Goal: Information Seeking & Learning: Learn about a topic

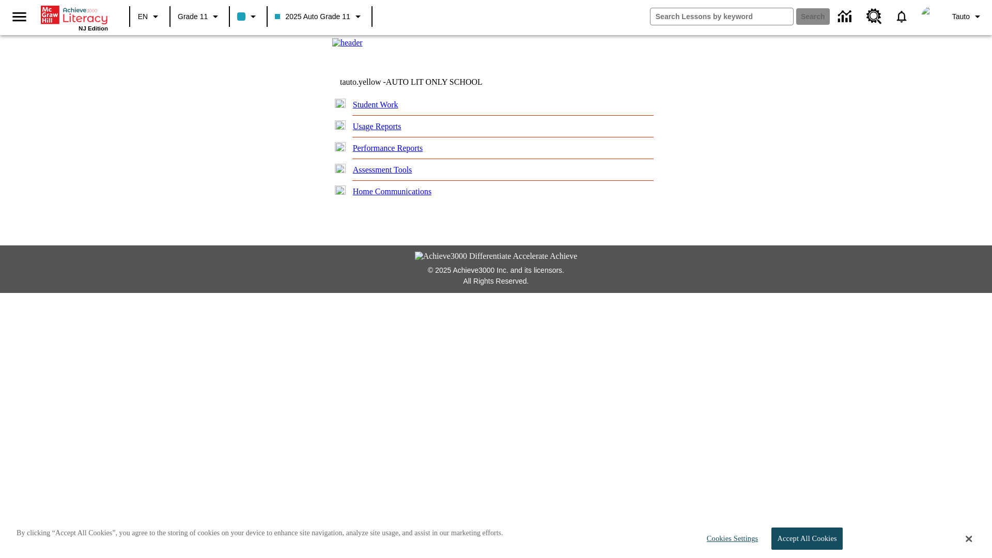
click at [382, 131] on link "Usage Reports" at bounding box center [377, 126] width 49 height 9
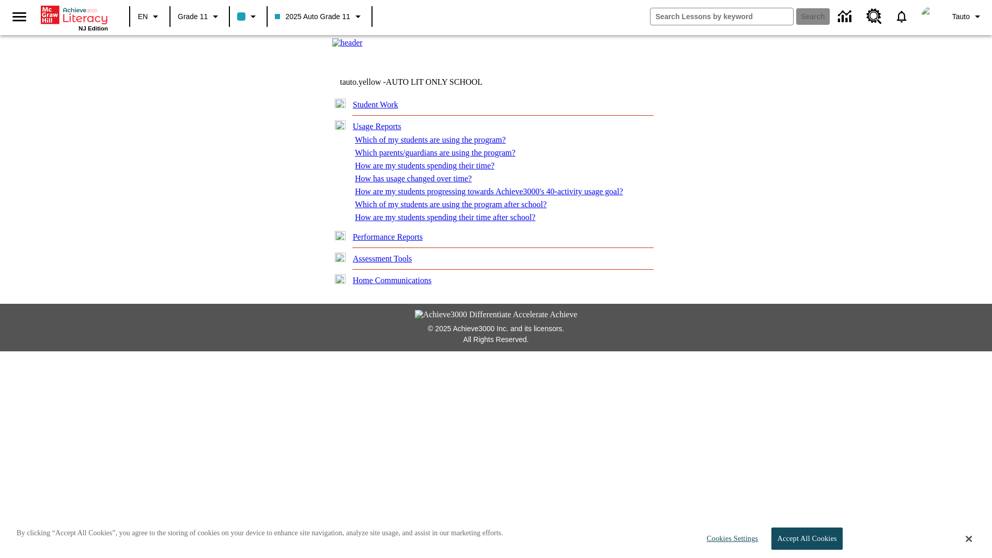
click at [434, 144] on link "Which of my students are using the program?" at bounding box center [430, 139] width 151 height 9
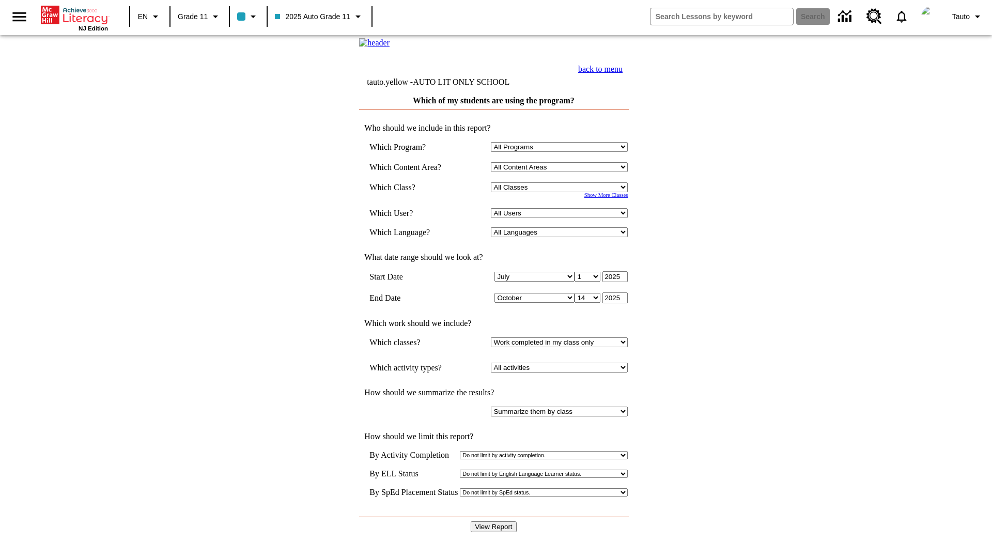
select select "11133141"
click at [561, 218] on select "All Users Puma, Sautoen Puma, Sautoes Puma, Sautoss Twoclasses, Sautoen Twoscho…" at bounding box center [559, 213] width 137 height 10
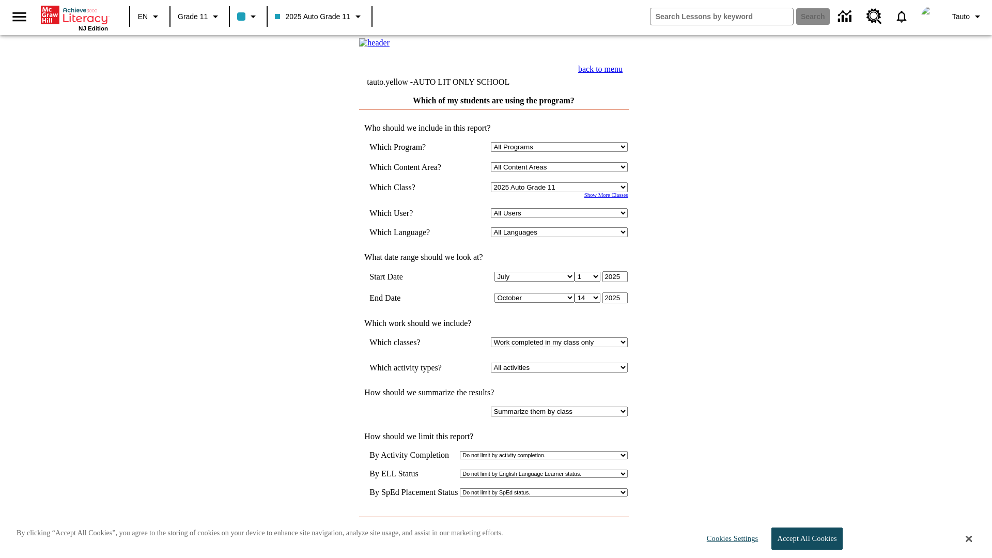
select select "21437114"
click at [494, 521] on input "View Report" at bounding box center [493, 526] width 45 height 11
click at [622, 73] on link "back to menu" at bounding box center [600, 69] width 44 height 9
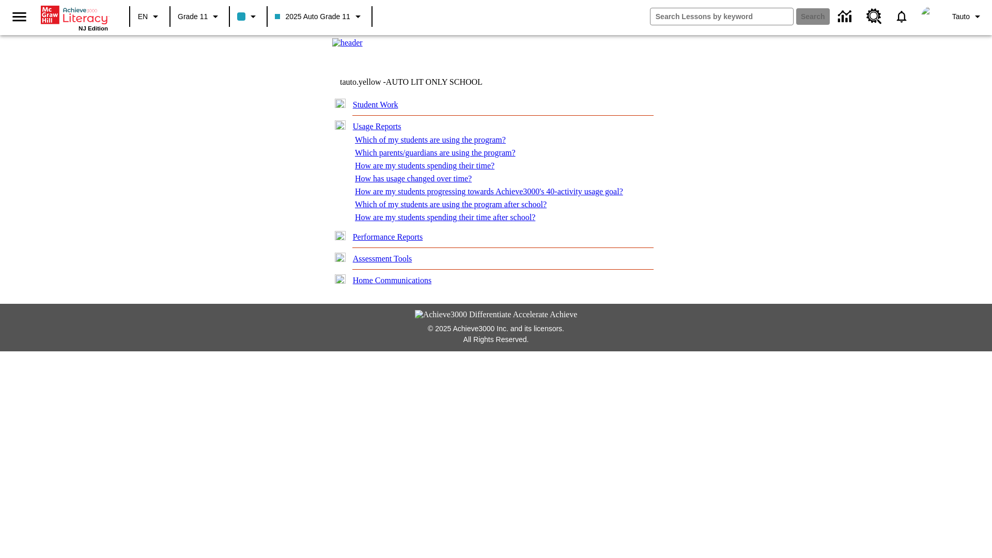
click at [439, 157] on link "Which parents/guardians are using the program?" at bounding box center [435, 152] width 161 height 9
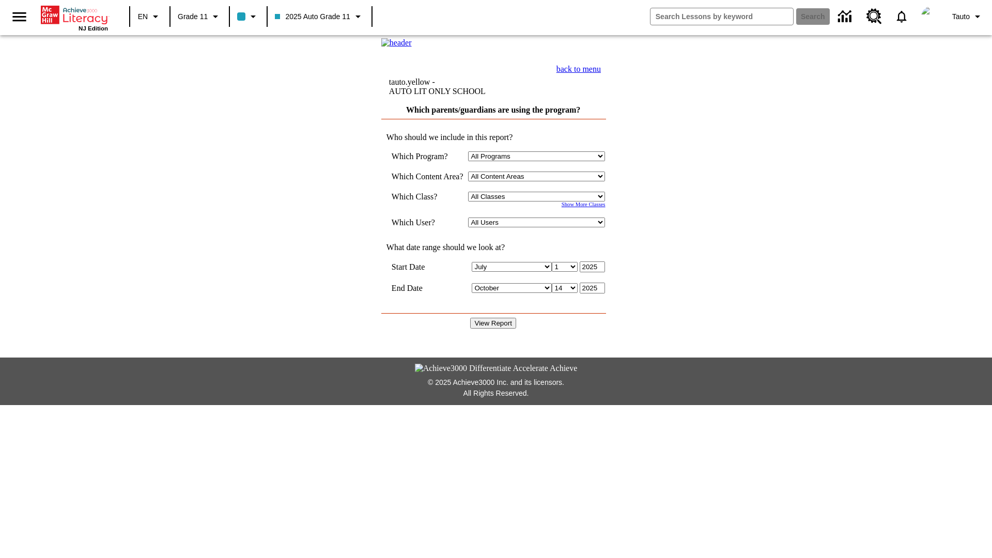
click at [539, 201] on select "Select a Class: All Classes 2025 Auto Grade 11 205 Auto Grade 11 Room 123 Empty…" at bounding box center [536, 197] width 137 height 10
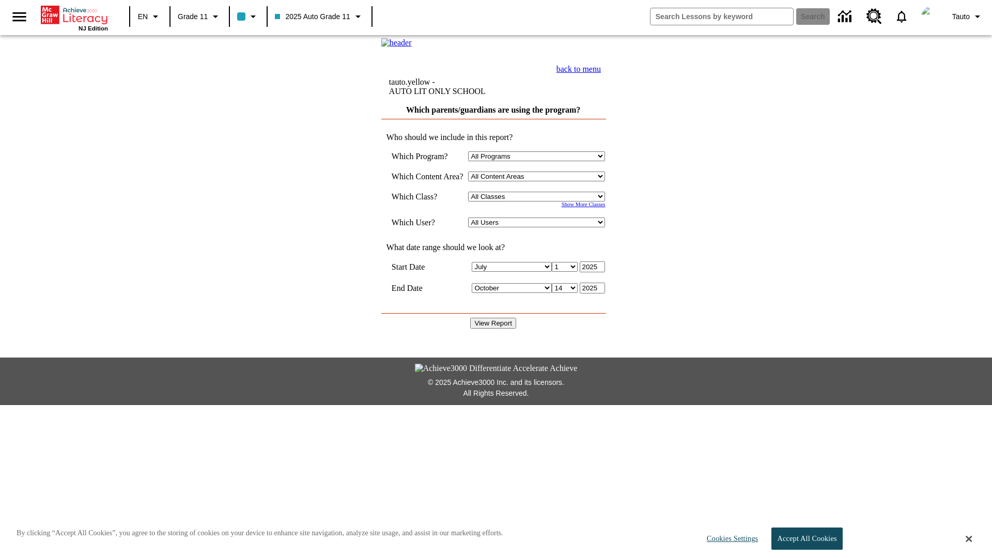
select select "11133141"
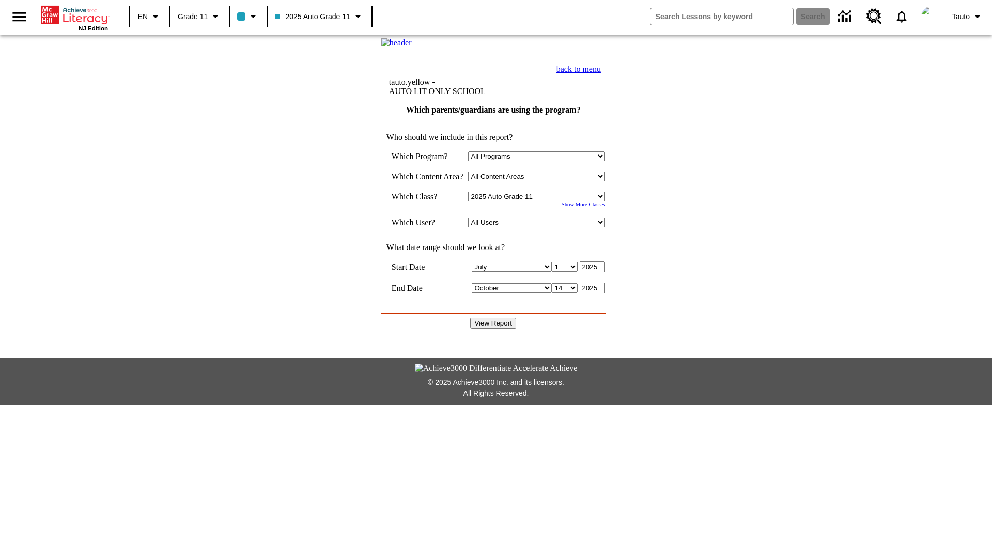
click at [539, 227] on select "All Users Puma, Sautoen Puma, Sautoes Puma, Sautoss Twoclasses, Sautoen Twoclas…" at bounding box center [536, 222] width 137 height 10
select select "21437114"
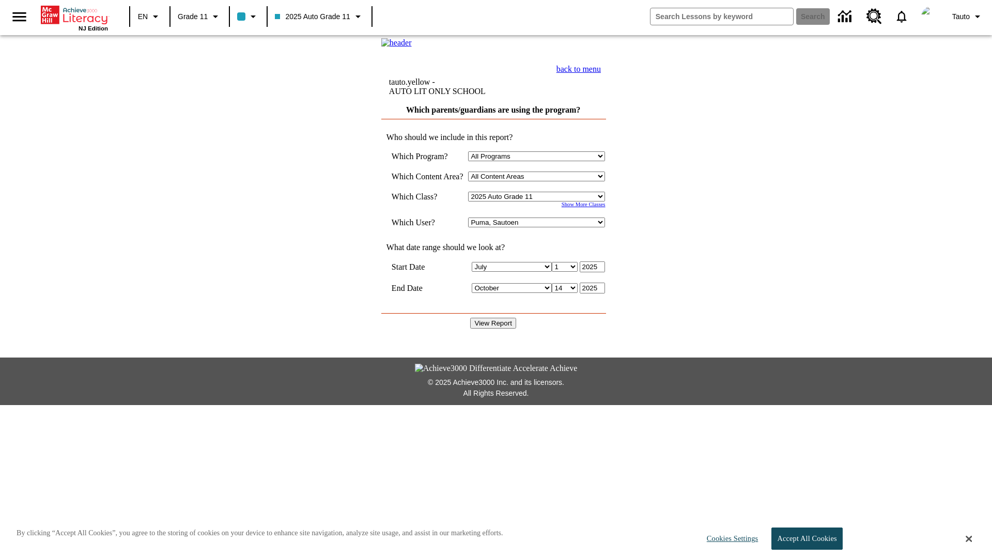
click at [494, 320] on input "View Report" at bounding box center [492, 323] width 45 height 11
click at [601, 73] on link "back to menu" at bounding box center [578, 69] width 44 height 9
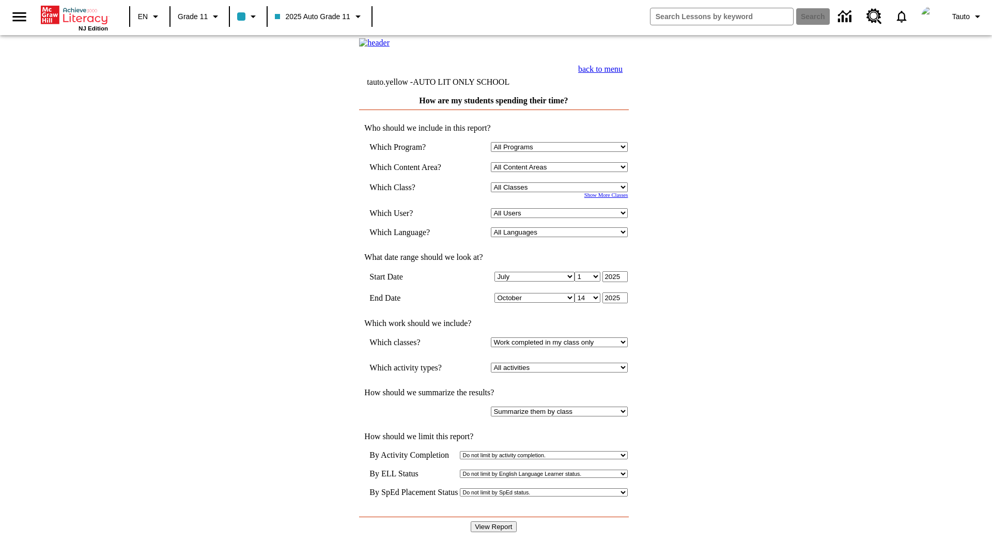
click at [561, 192] on select "Select a Class: All Classes 2025 Auto Grade 11 205 Auto Grade 11 Room 123 Empty…" at bounding box center [559, 187] width 137 height 10
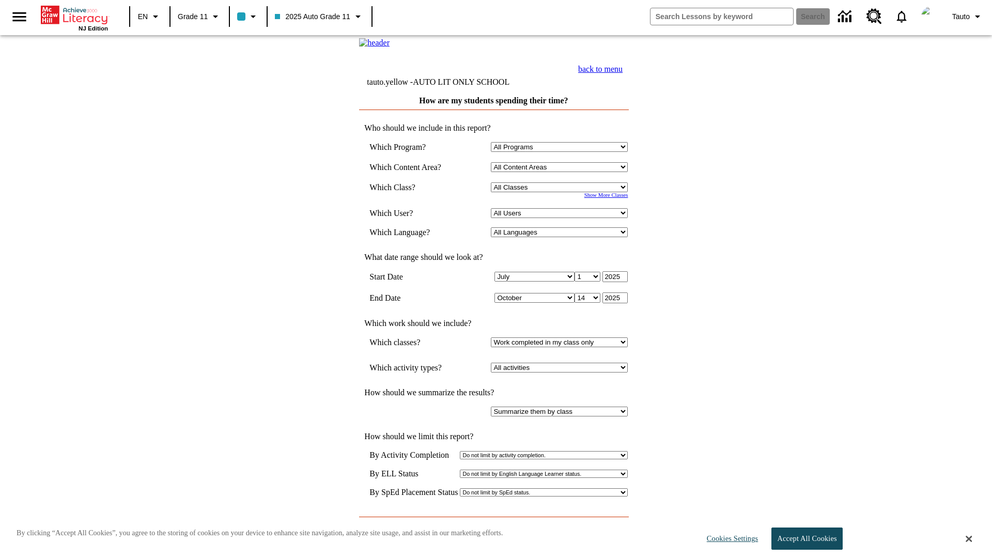
select select "11133141"
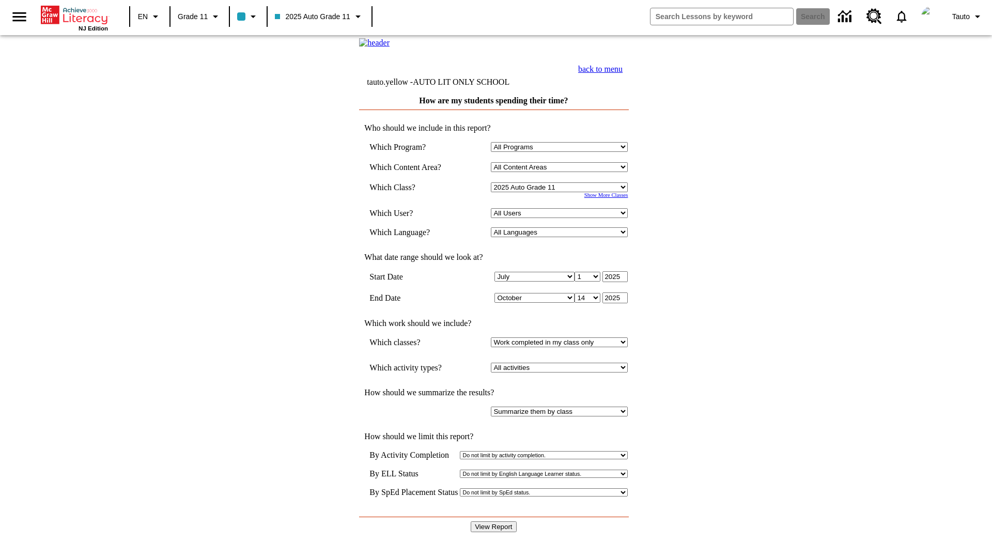
click at [561, 218] on select "All Users Puma, Sautoen Puma, Sautoes Puma, Sautoss Twoclasses, Sautoen Twoscho…" at bounding box center [559, 213] width 137 height 10
select select "21437114"
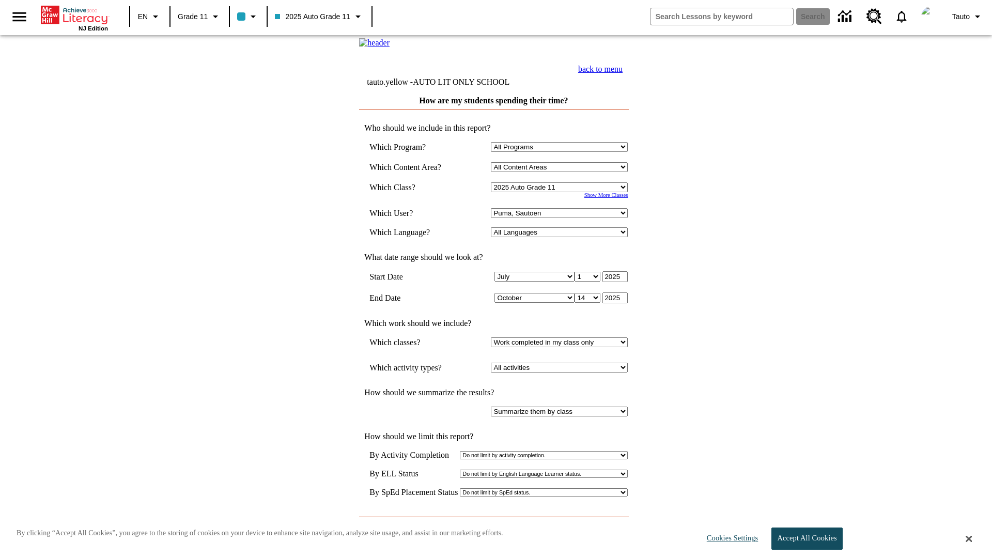
click at [494, 521] on input "View Report" at bounding box center [493, 526] width 45 height 11
click at [622, 73] on link "back to menu" at bounding box center [600, 69] width 44 height 9
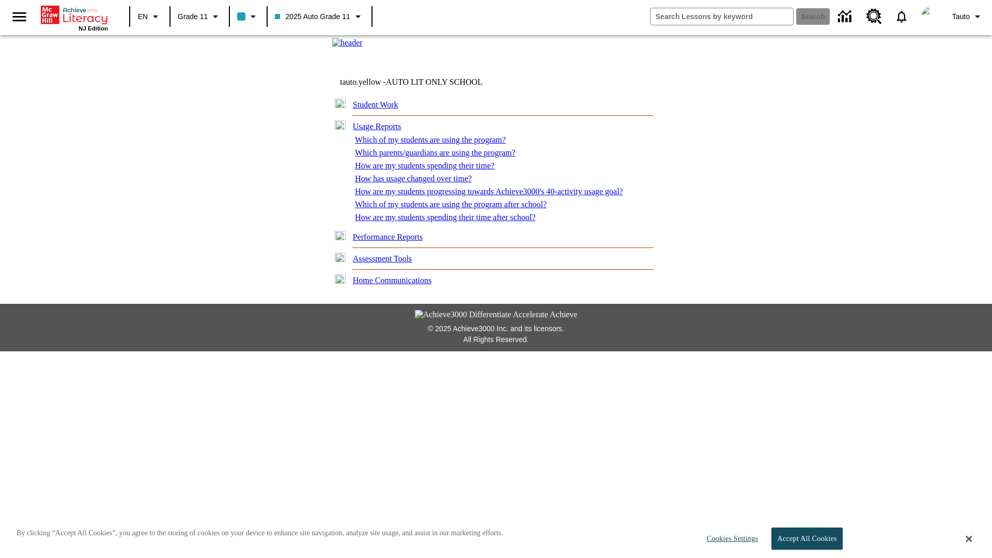
click at [416, 183] on link "How has usage changed over time?" at bounding box center [413, 178] width 117 height 9
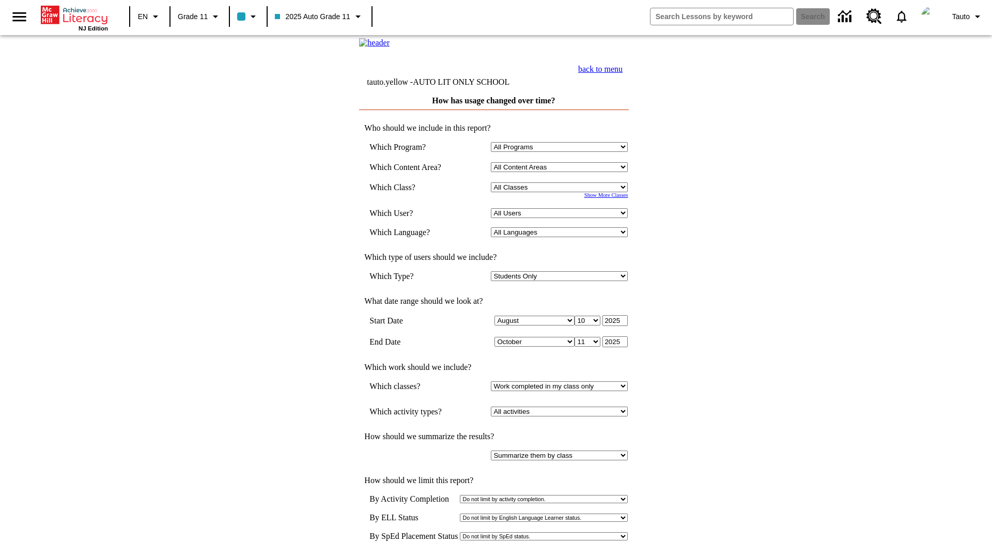
click at [561, 192] on select "Select a Class: All Classes 2025 Auto Grade 11 205 Auto Grade 11 Room 123 Empty…" at bounding box center [559, 187] width 137 height 10
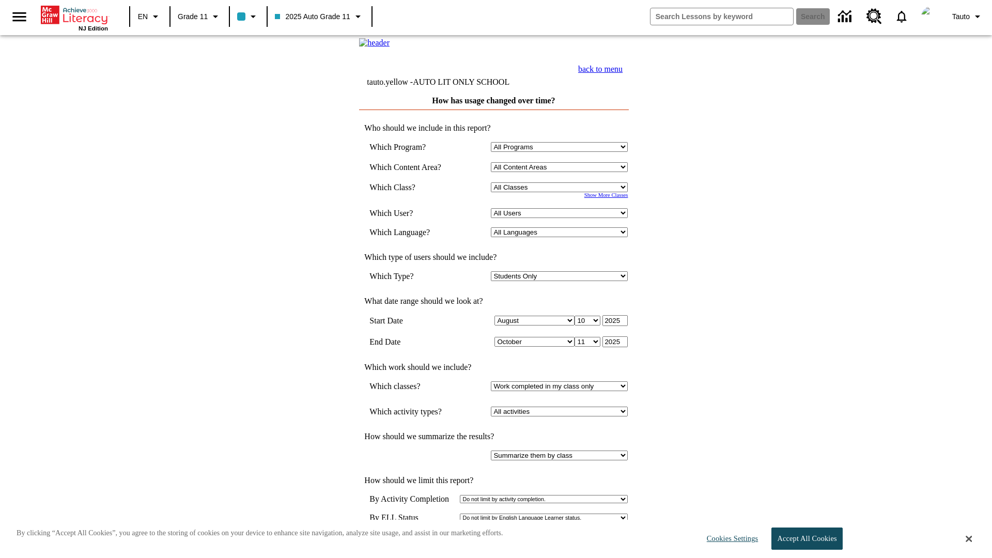
select select "11133141"
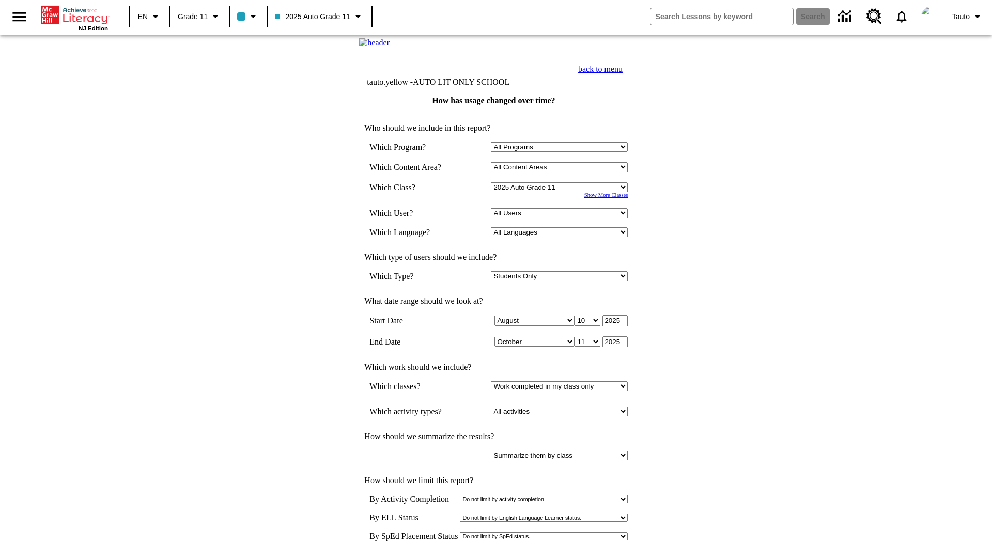
select select "21437114"
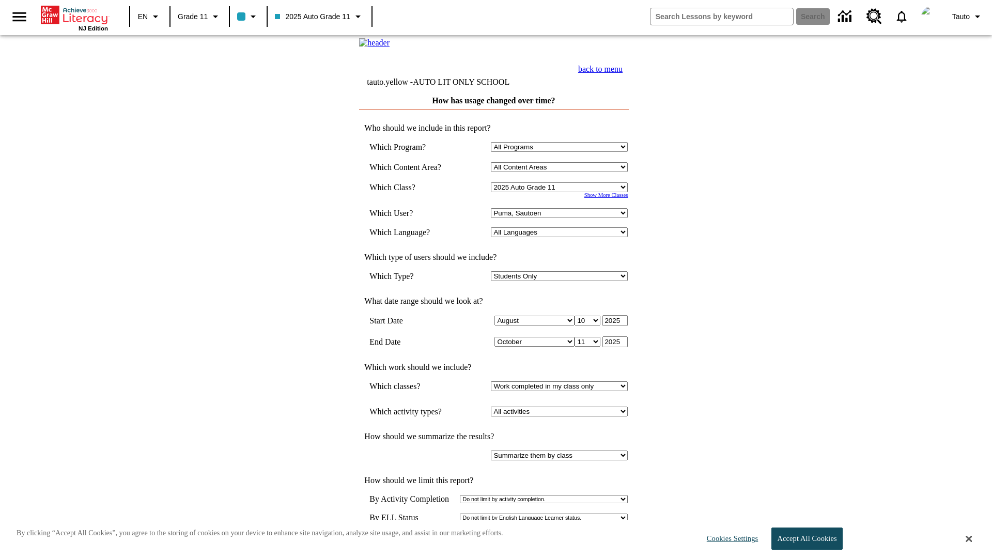
click at [622, 73] on link "back to menu" at bounding box center [600, 69] width 44 height 9
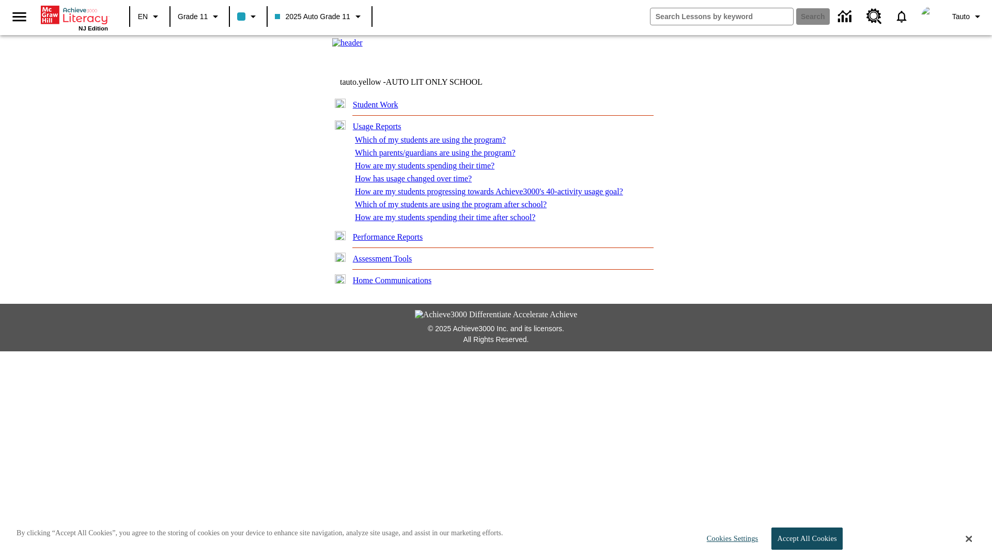
click at [495, 196] on link "How are my students progressing towards Achieve3000's 40-activity usage goal?" at bounding box center [489, 191] width 268 height 9
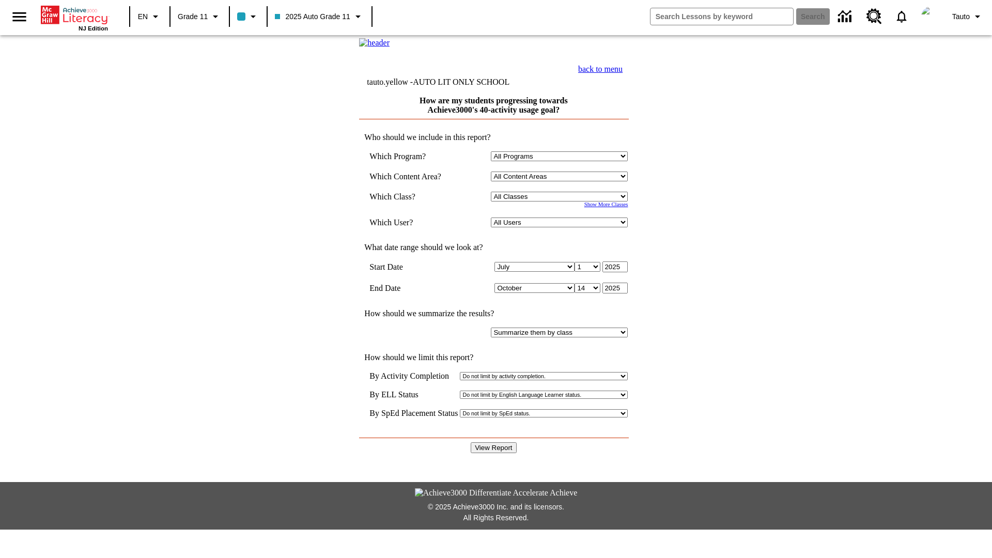
click at [561, 201] on select "Select a Class: All Classes 2025 Auto Grade 11 205 Auto Grade 11 Room 123 Empty…" at bounding box center [559, 197] width 137 height 10
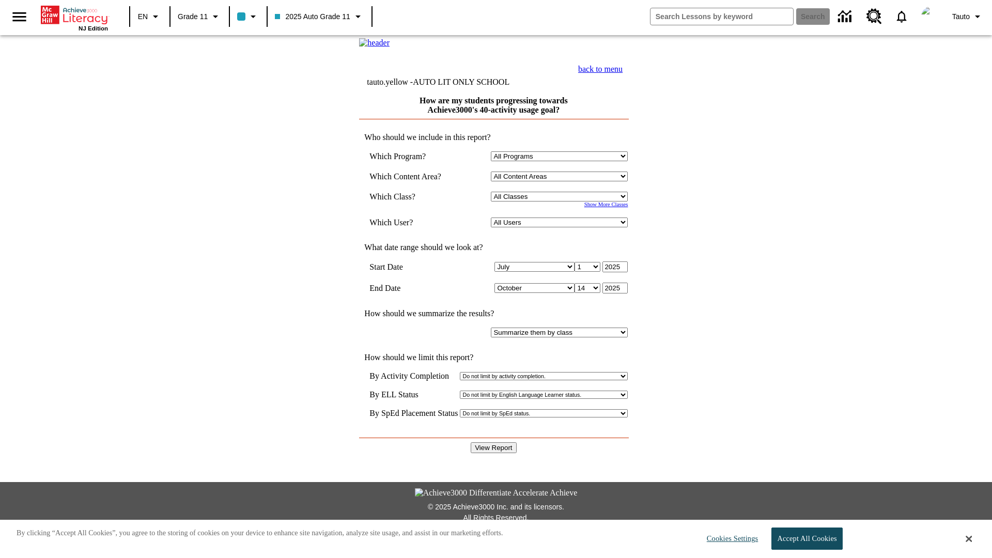
select select "11133141"
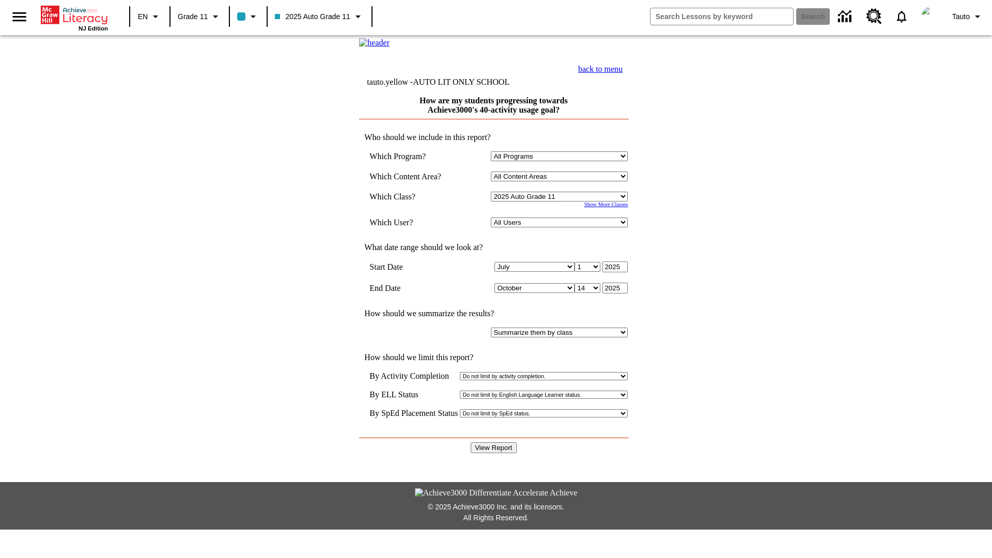
click at [561, 227] on select "All Users Puma, Sautoen Puma, Sautoes Puma, Sautoss Twoclasses, Sautoen Twoscho…" at bounding box center [559, 222] width 137 height 10
select select "21437114"
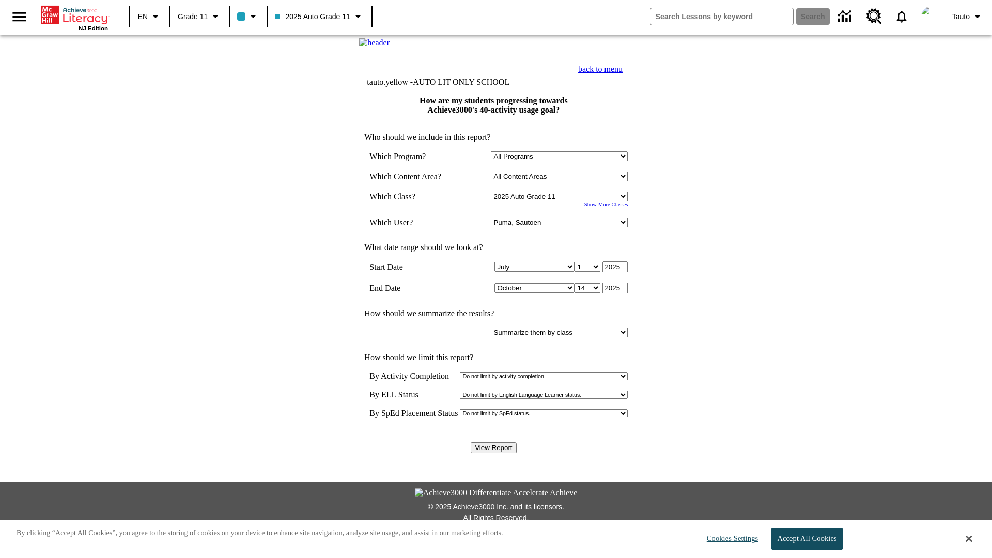
click at [494, 442] on input "View Report" at bounding box center [493, 447] width 45 height 11
click at [622, 73] on link "back to menu" at bounding box center [600, 69] width 44 height 9
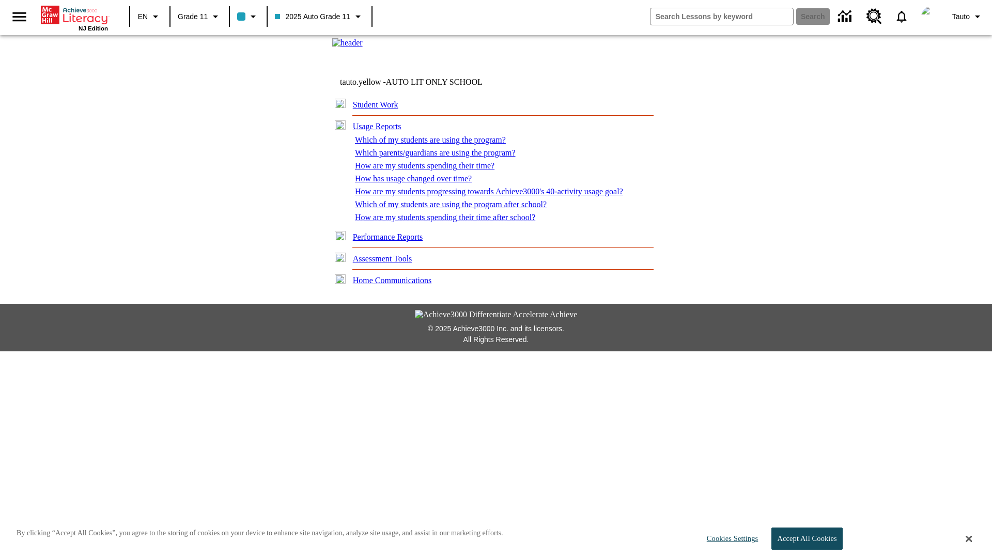
click at [455, 209] on link "Which of my students are using the program after school?" at bounding box center [451, 204] width 192 height 9
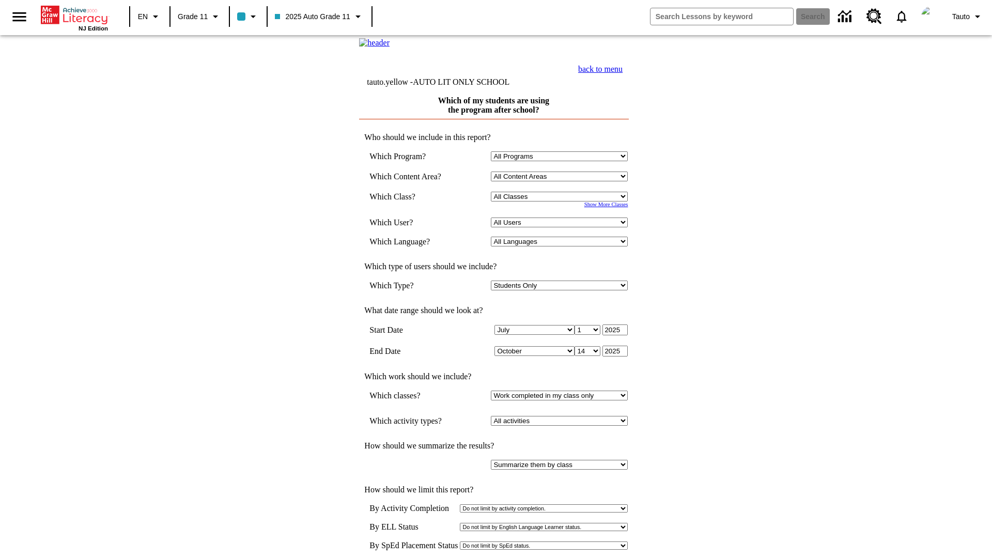
click at [561, 201] on select "Select a Class: All Classes 2025 Auto Grade 11 205 Auto Grade 11 Room 123 Empty…" at bounding box center [559, 197] width 137 height 10
select select "11133141"
click at [561, 227] on select "All Users Puma, Sautoen Puma, Sautoes Puma, Sautoss Twoclasses, Sautoen Twoscho…" at bounding box center [559, 222] width 137 height 10
select select "21437114"
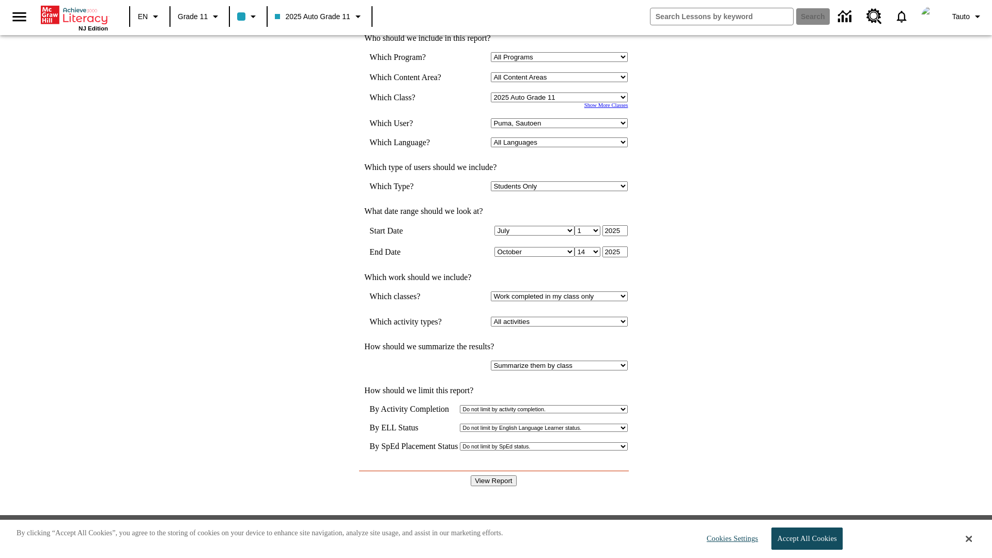
scroll to position [96, 0]
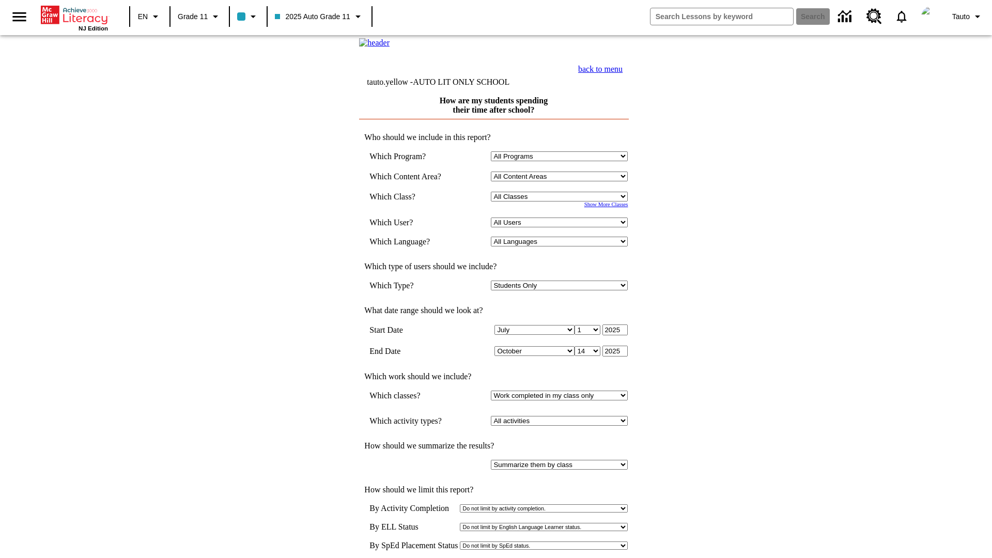
click at [561, 201] on select "Select a Class: All Classes 2025 Auto Grade 11 205 Auto Grade 11 Room 123 Empty…" at bounding box center [559, 197] width 137 height 10
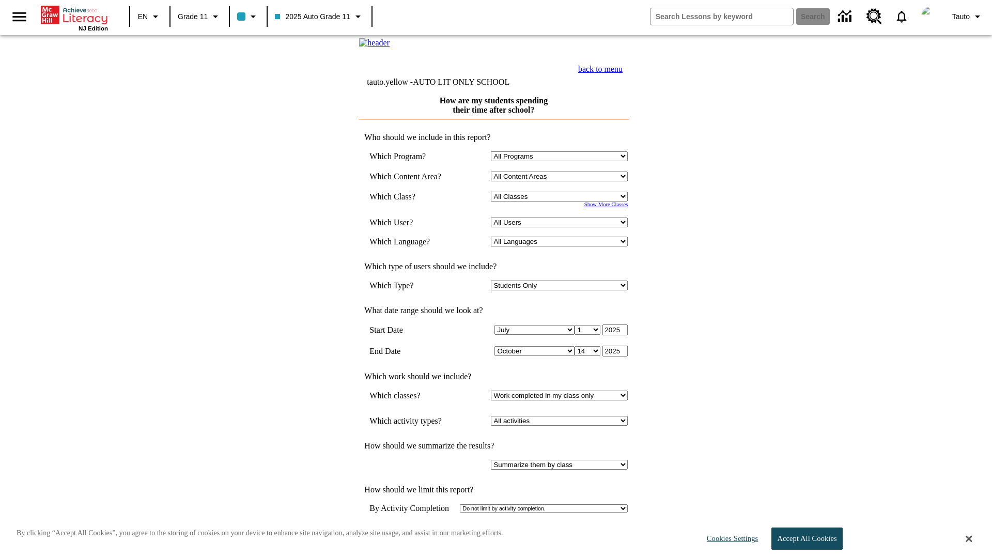
select select "11133141"
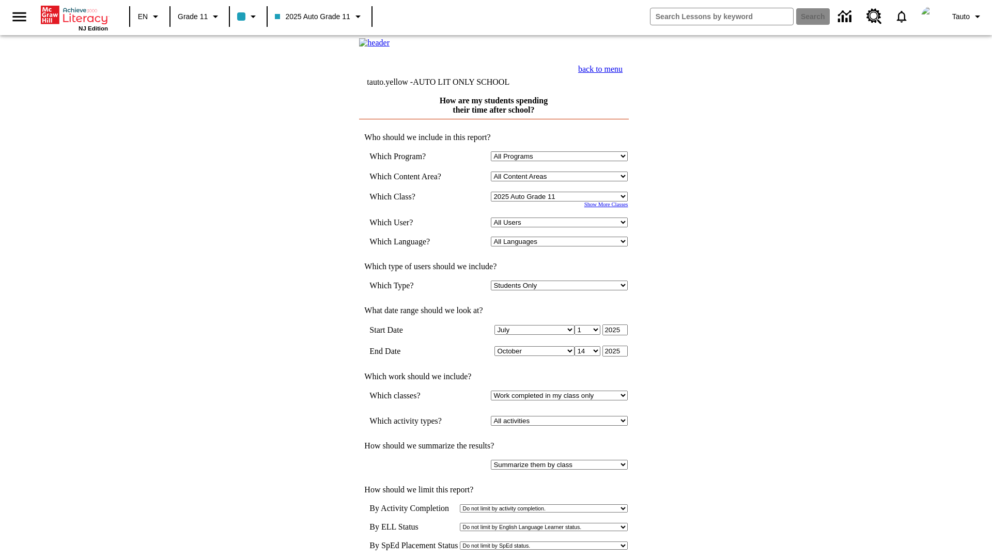
click at [561, 227] on select "All Users Puma, Sautoen Puma, Sautoes Puma, Sautoss Twoclasses, Sautoen Twoscho…" at bounding box center [559, 222] width 137 height 10
select select "21437114"
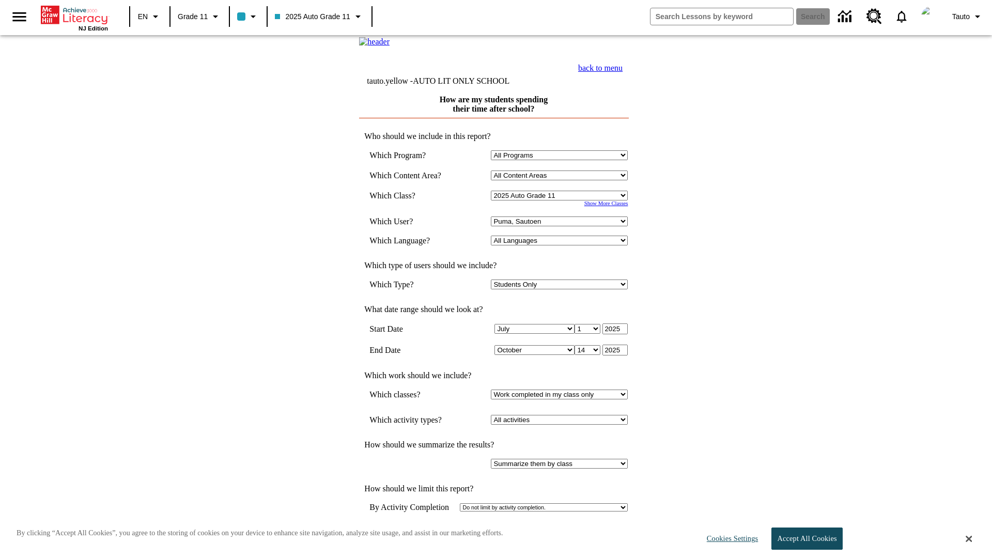
scroll to position [99, 0]
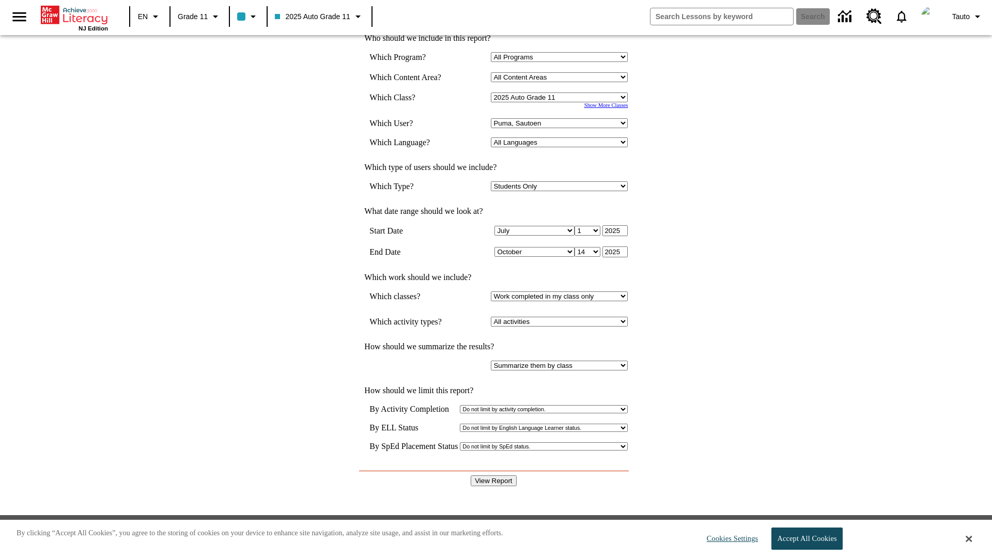
click at [494, 475] on input "View Report" at bounding box center [493, 480] width 45 height 11
